Goal: Task Accomplishment & Management: Use online tool/utility

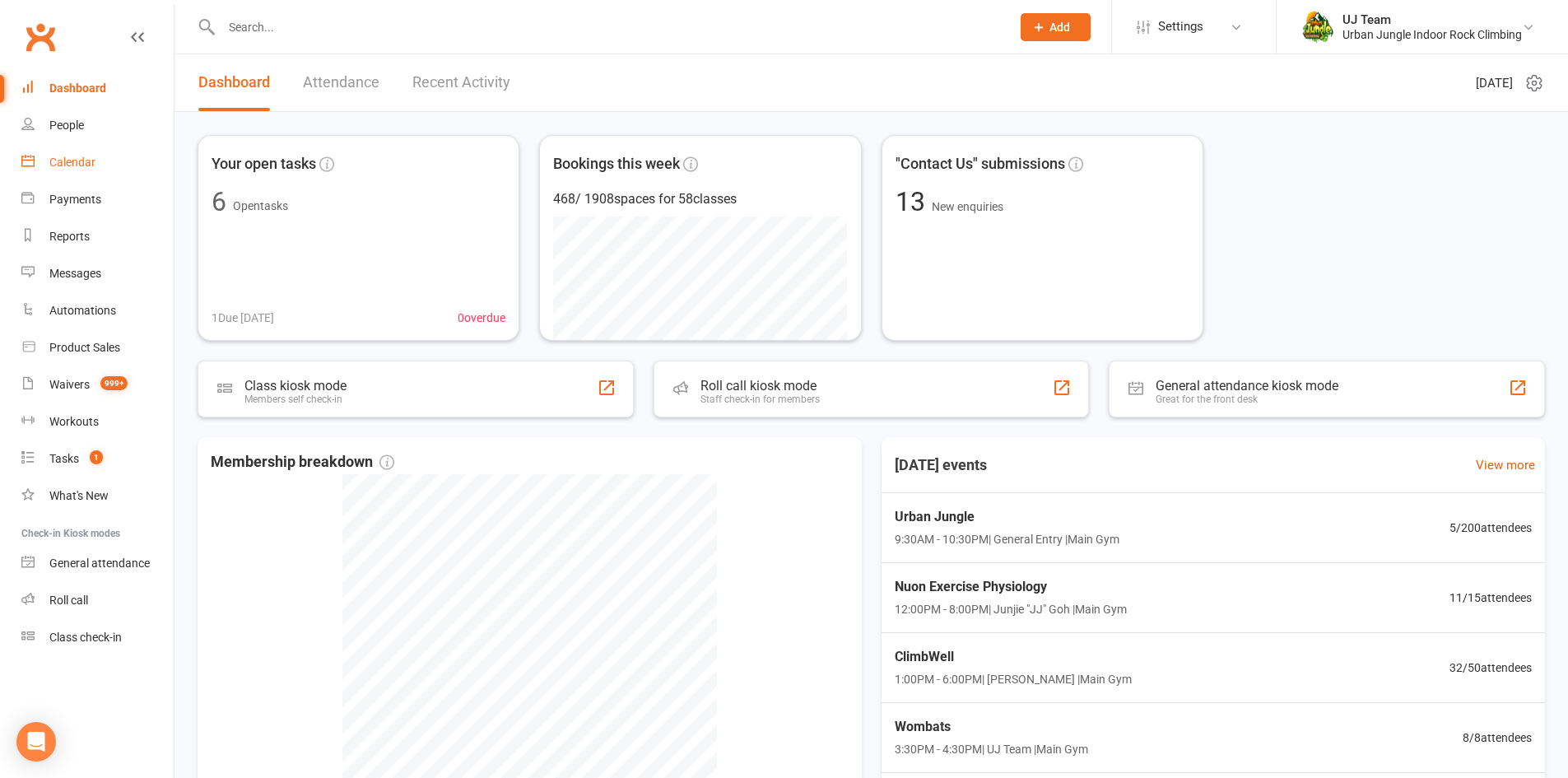
click at [76, 166] on div "Calendar" at bounding box center [72, 162] width 46 height 14
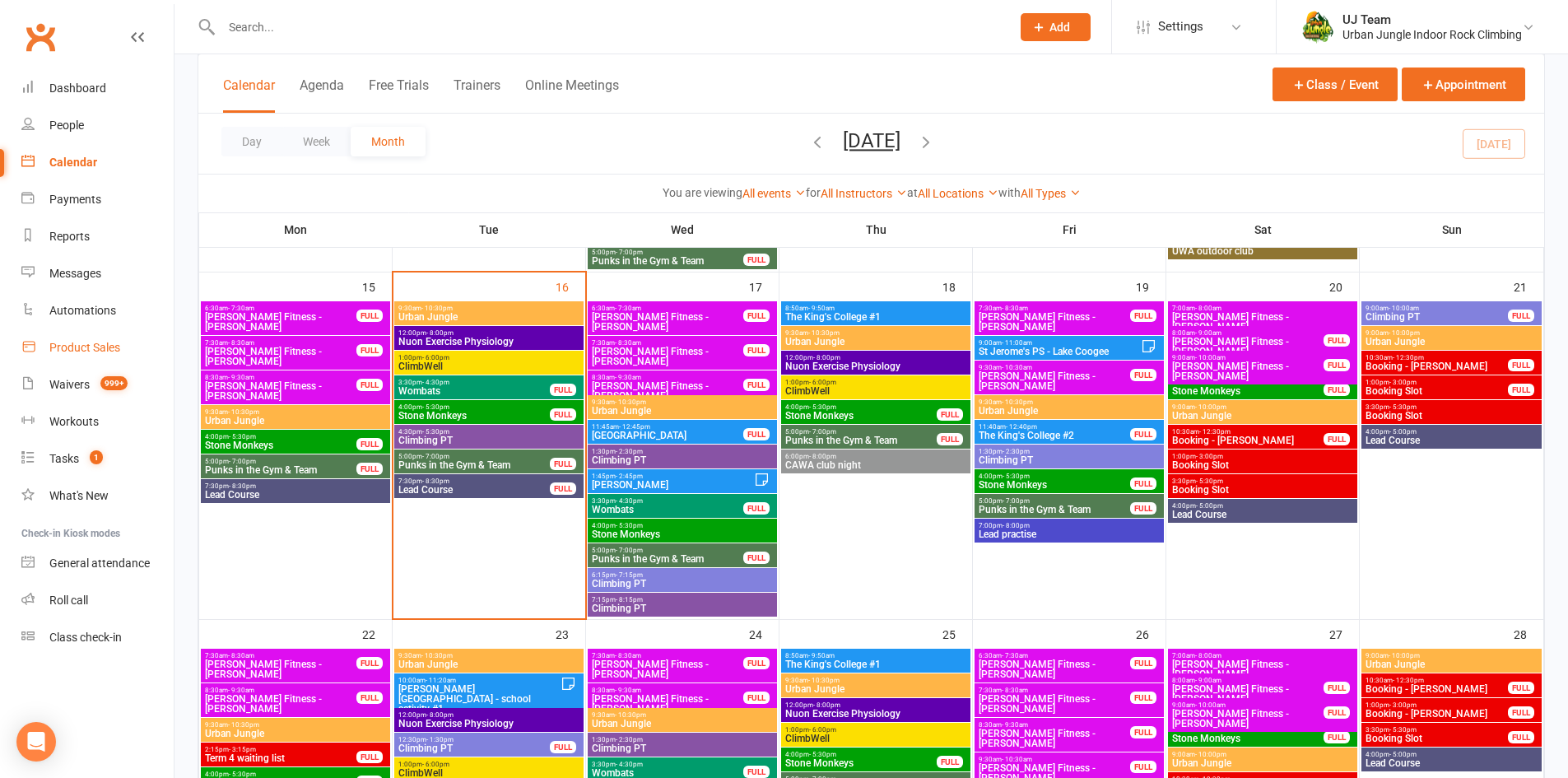
scroll to position [577, 0]
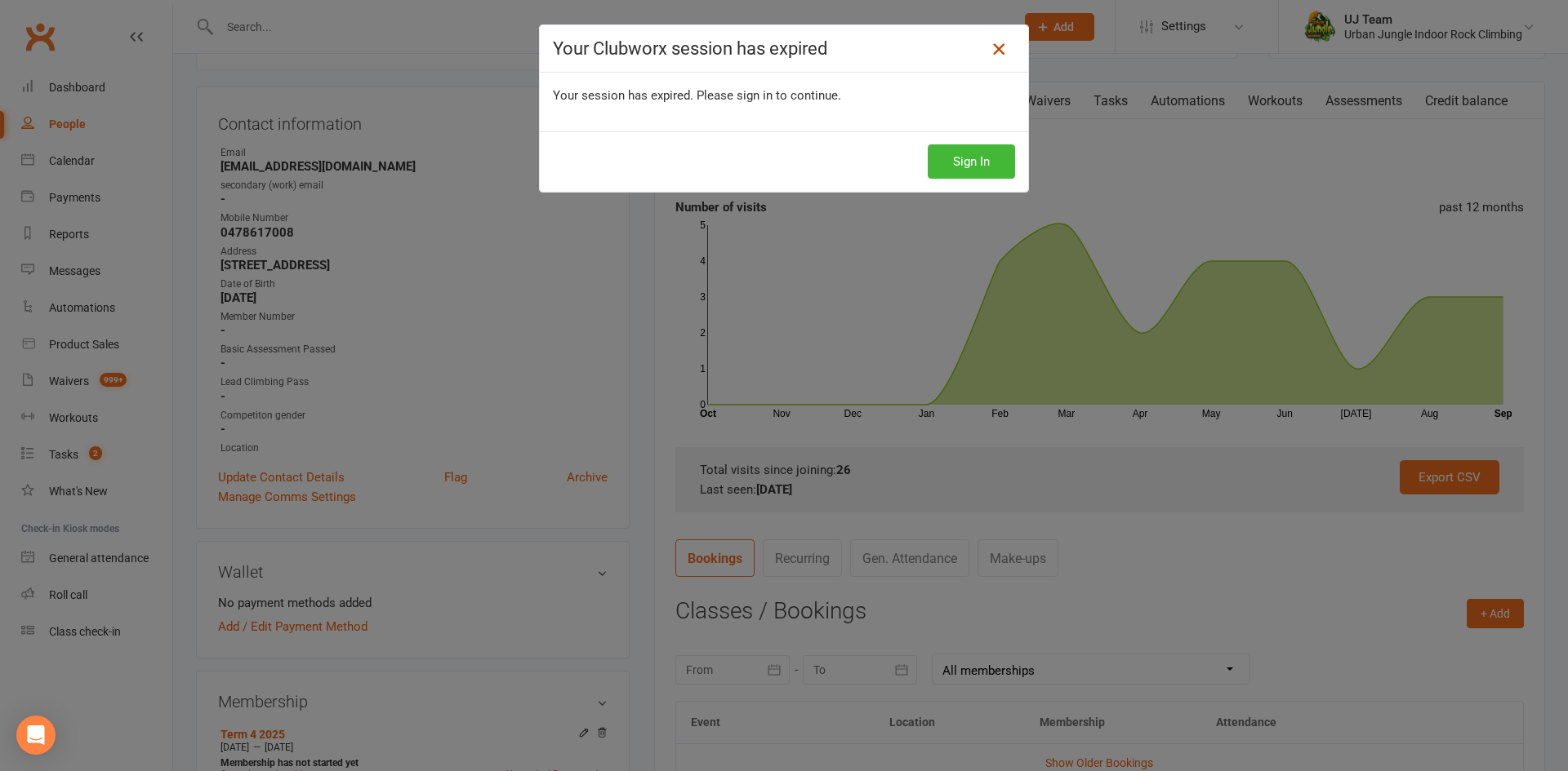
click at [994, 49] on icon at bounding box center [999, 49] width 19 height 19
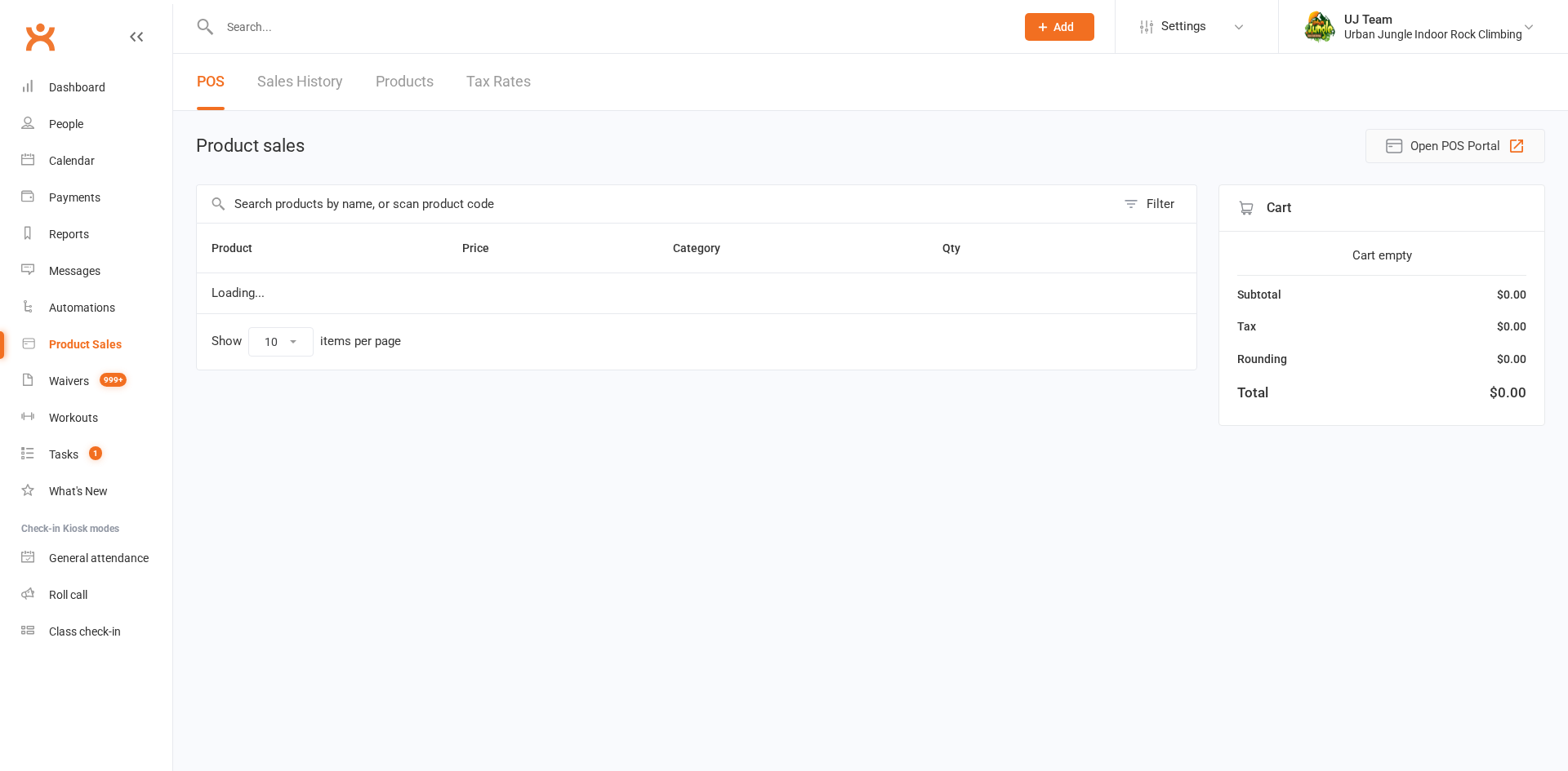
click at [1477, 151] on span "Open POS Portal" at bounding box center [1455, 146] width 90 height 19
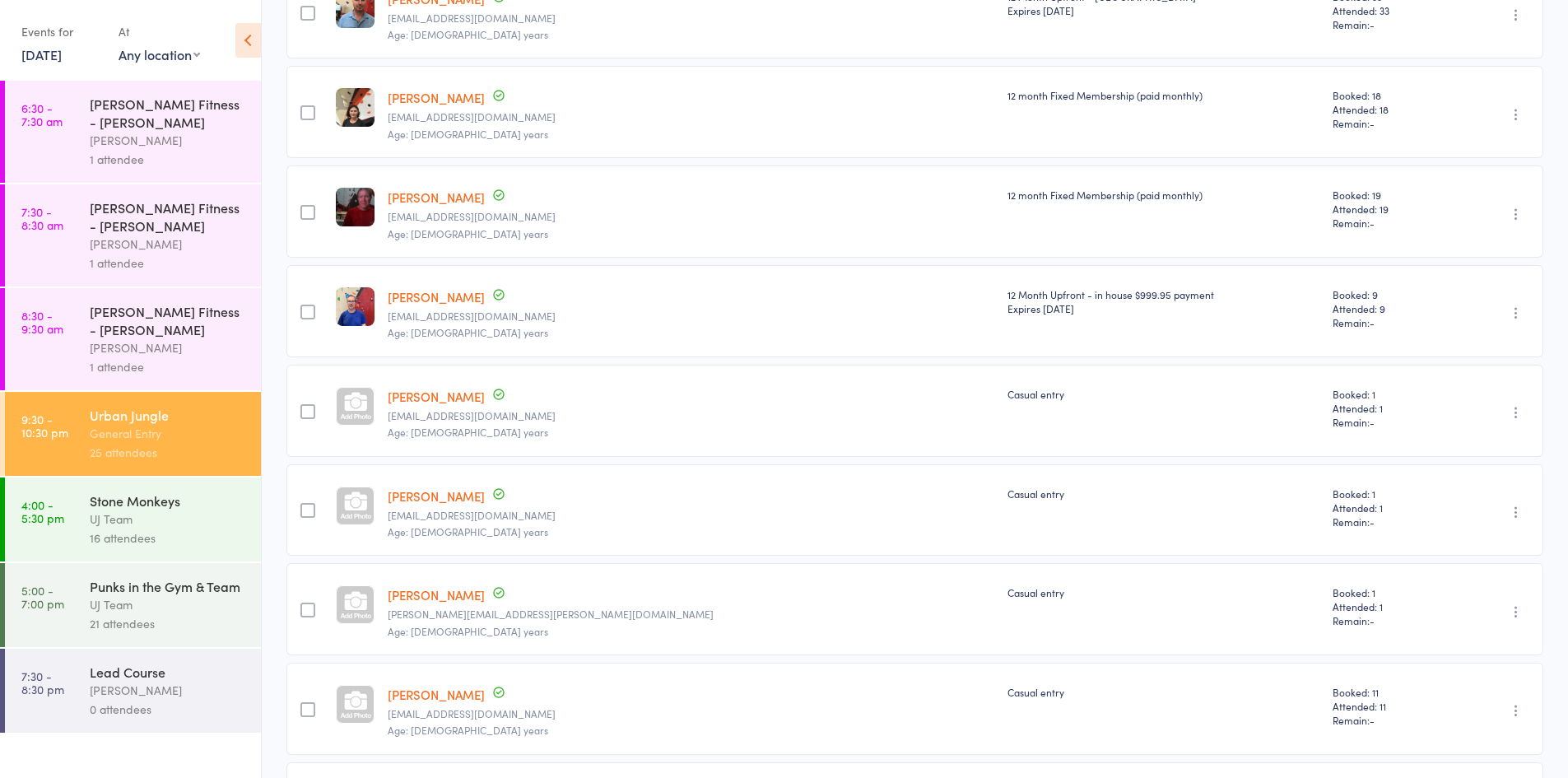
scroll to position [1730, 0]
